Goal: Information Seeking & Learning: Compare options

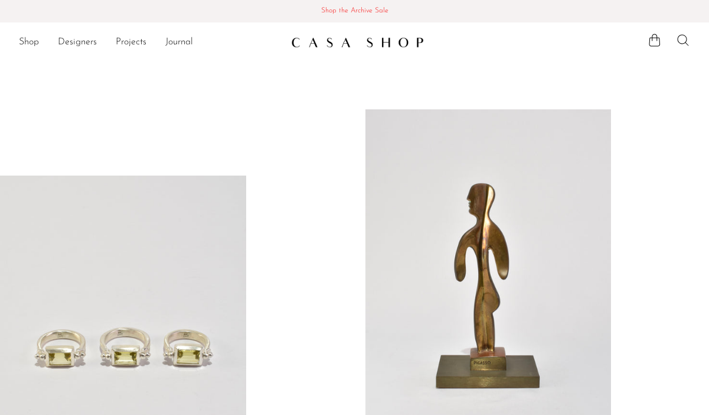
click at [683, 38] on icon at bounding box center [683, 40] width 14 height 14
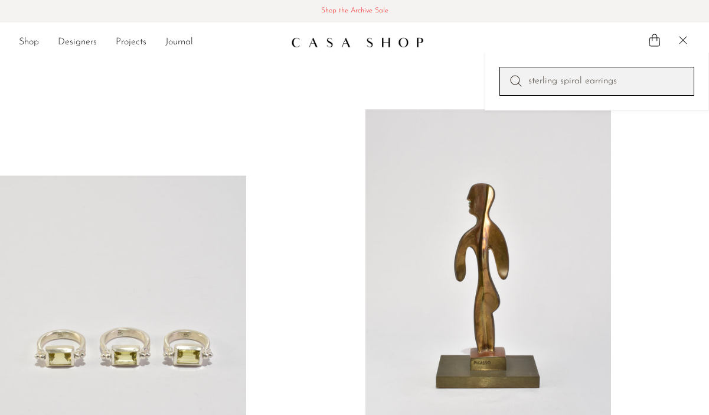
type input "sterling spiral earrings"
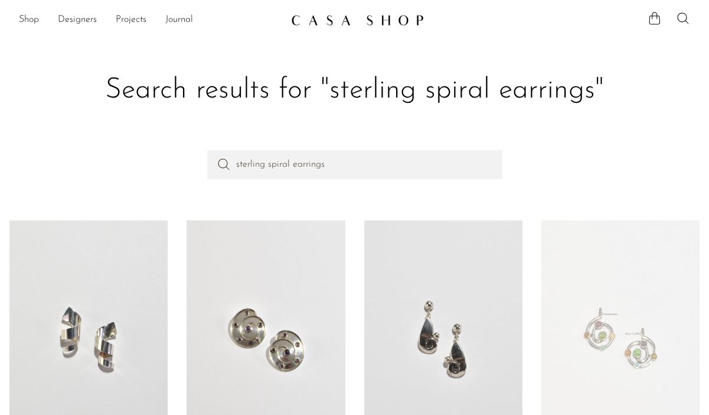
click at [73, 344] on link at bounding box center [88, 338] width 158 height 236
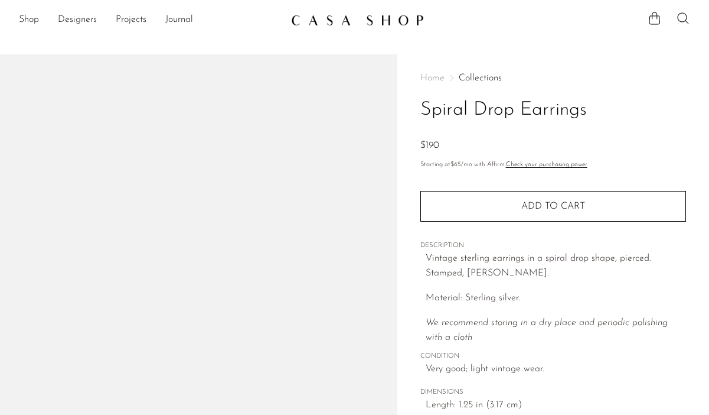
scroll to position [158, 0]
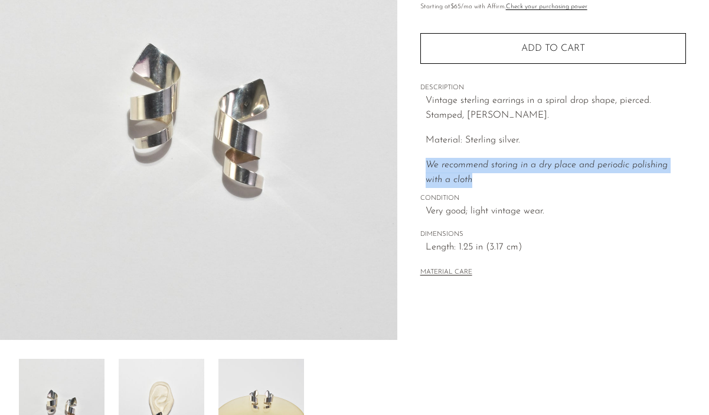
drag, startPoint x: 455, startPoint y: 179, endPoint x: 426, endPoint y: 166, distance: 31.7
click at [426, 166] on p "We recommend storing in a dry place and periodic polishing with a cloth" at bounding box center [556, 173] width 260 height 30
copy icon "We recommend storing in a dry place and periodic polishing with a cloth"
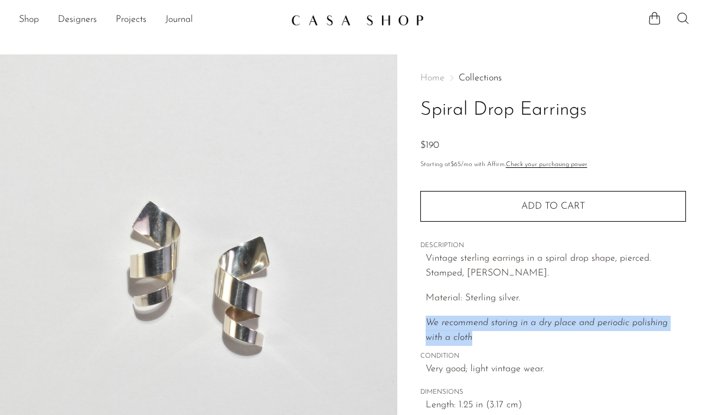
click at [677, 14] on icon at bounding box center [683, 18] width 14 height 14
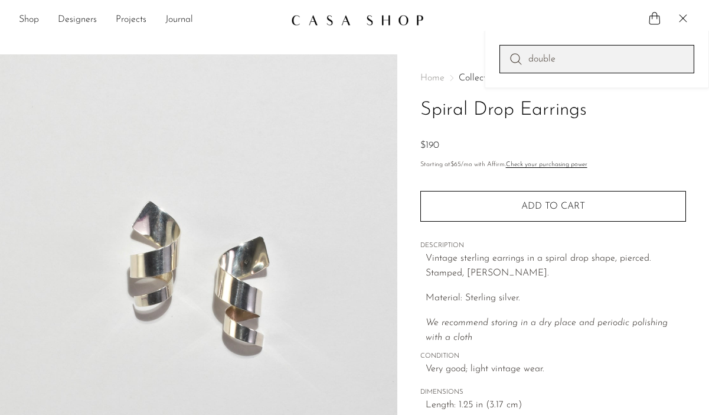
type input "double pearl earrings"
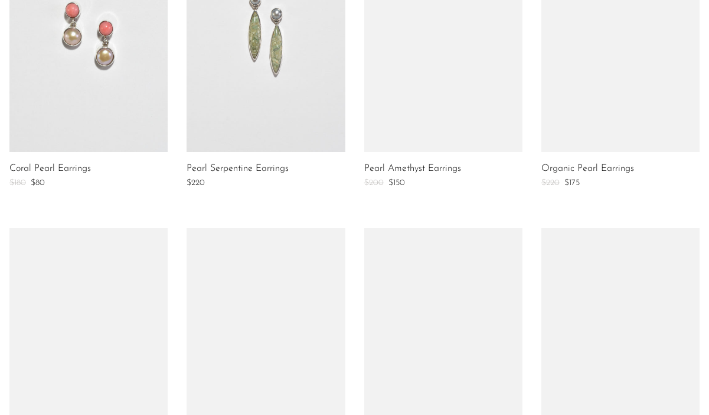
scroll to position [294, 0]
